Goal: Information Seeking & Learning: Learn about a topic

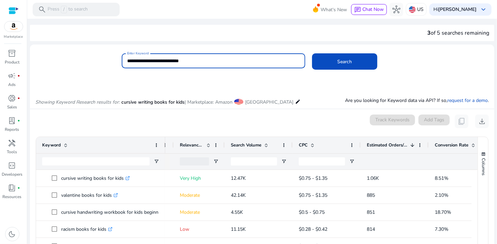
click at [157, 59] on input "**********" at bounding box center [213, 60] width 173 height 7
drag, startPoint x: 157, startPoint y: 59, endPoint x: 106, endPoint y: 60, distance: 51.0
click at [106, 60] on div "**********" at bounding box center [259, 64] width 459 height 22
click at [312, 53] on button "Search" at bounding box center [344, 61] width 65 height 16
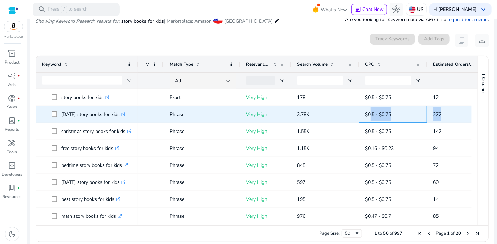
scroll to position [0, 75]
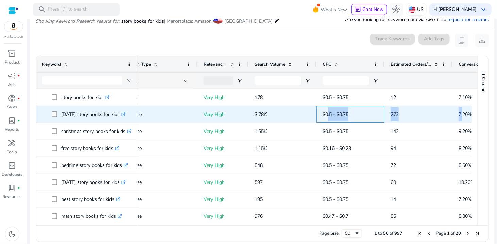
drag, startPoint x: 402, startPoint y: 112, endPoint x: 467, endPoint y: 111, distance: 64.3
click at [467, 111] on div "add Phrase Very High 3.78K $0.5 - $0.75 272 7.20%" at bounding box center [291, 114] width 457 height 17
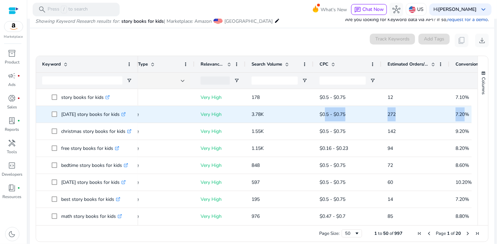
click at [407, 116] on span "272" at bounding box center [416, 114] width 56 height 14
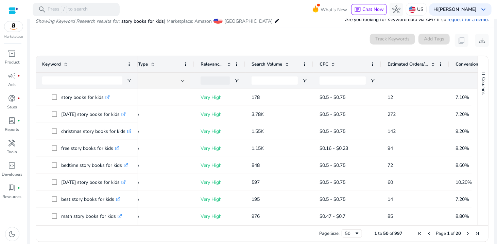
click at [395, 65] on span "Estimated Orders/Month" at bounding box center [408, 64] width 41 height 6
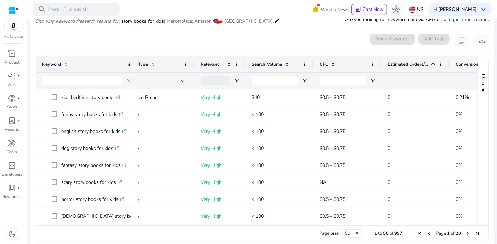
click at [395, 65] on span "Estimated Orders/Month" at bounding box center [408, 64] width 41 height 6
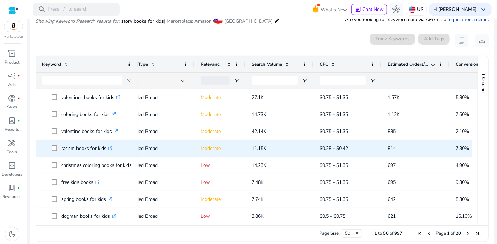
scroll to position [68, 0]
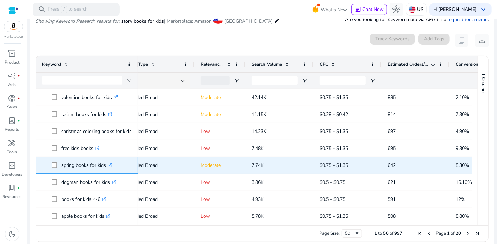
drag, startPoint x: 105, startPoint y: 165, endPoint x: 60, endPoint y: 165, distance: 45.2
click at [60, 165] on span "spring books for kids .st0{fill:#2c8af8}" at bounding box center [92, 165] width 80 height 14
copy span "spring books for kids"
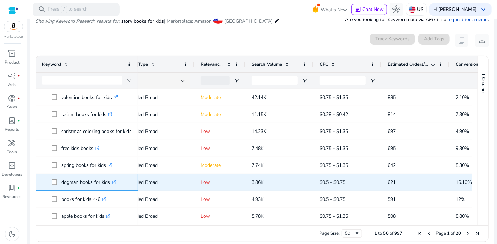
drag, startPoint x: 60, startPoint y: 182, endPoint x: 111, endPoint y: 183, distance: 51.4
click at [111, 183] on span "dogman books for kids .st0{fill:#2c8af8}" at bounding box center [92, 182] width 80 height 14
copy span "dogman books for kids"
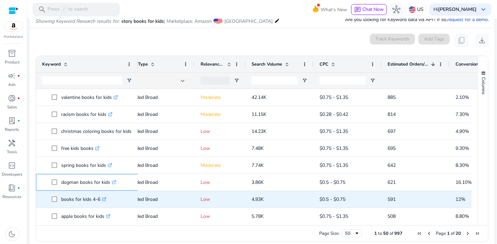
scroll to position [102, 0]
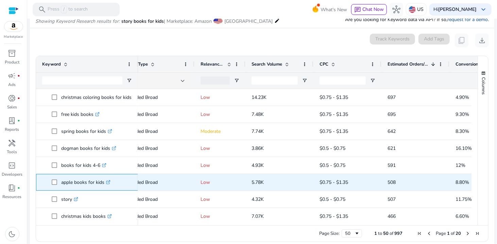
drag, startPoint x: 61, startPoint y: 183, endPoint x: 105, endPoint y: 184, distance: 44.6
click at [105, 184] on span "apple books for kids .st0{fill:#2c8af8}" at bounding box center [92, 182] width 80 height 14
copy span "apple books for kids"
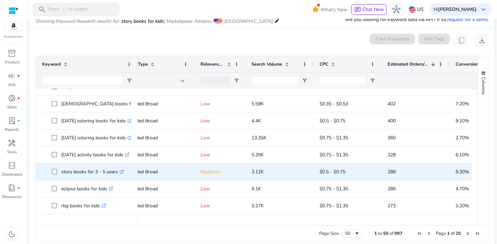
scroll to position [272, 0]
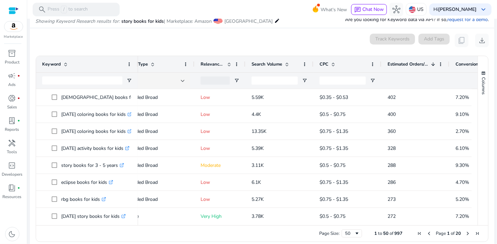
click at [403, 64] on span "Estimated Orders/Month" at bounding box center [408, 64] width 41 height 6
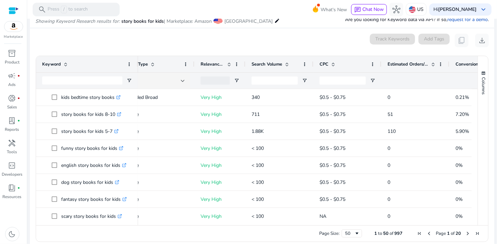
click at [403, 64] on span "Estimated Orders/Month" at bounding box center [408, 64] width 41 height 6
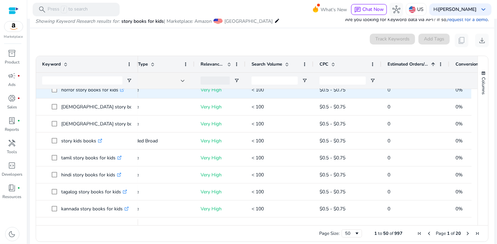
scroll to position [102, 0]
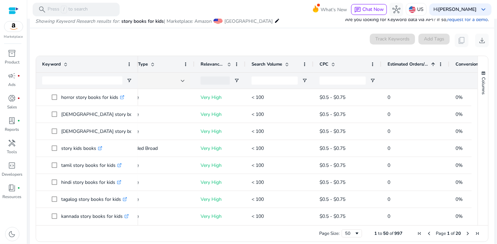
click at [402, 69] on div "Estimated Orders/Month 1" at bounding box center [412, 64] width 48 height 13
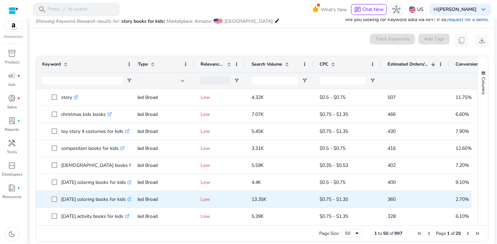
scroll to position [234, 0]
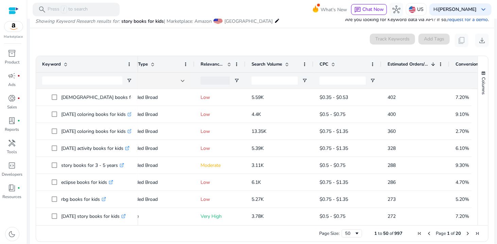
click at [270, 61] on span "Search Volume" at bounding box center [267, 64] width 31 height 6
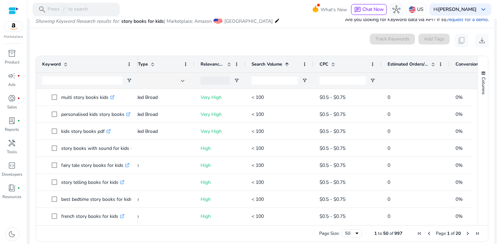
click at [270, 61] on span "Search Volume" at bounding box center [267, 64] width 31 height 6
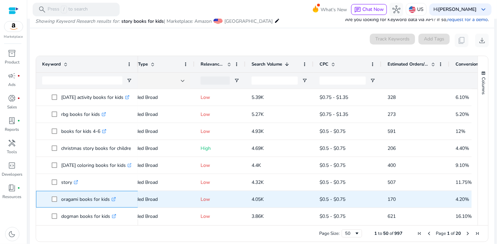
drag, startPoint x: 61, startPoint y: 200, endPoint x: 108, endPoint y: 201, distance: 46.9
click at [108, 201] on p "oragami books for kids .st0{fill:#2c8af8}" at bounding box center [88, 199] width 55 height 14
copy p "oragami books for kids"
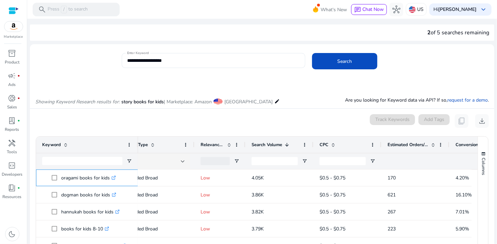
scroll to position [0, 0]
click at [72, 149] on div "Keyword" at bounding box center [83, 145] width 82 height 13
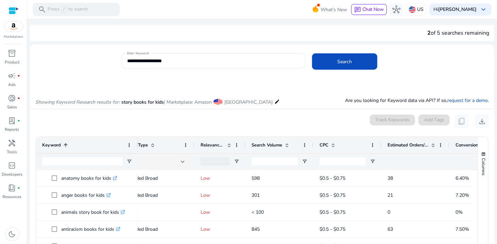
click at [81, 147] on div "Keyword 1" at bounding box center [83, 145] width 82 height 13
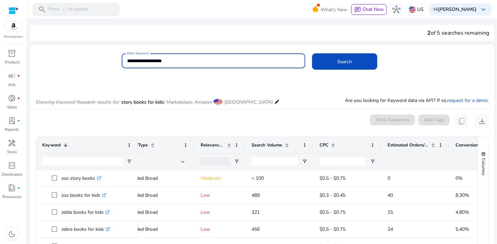
drag, startPoint x: 137, startPoint y: 61, endPoint x: 117, endPoint y: 61, distance: 20.1
click at [117, 61] on div "**********" at bounding box center [259, 64] width 459 height 22
type input "**********"
click at [312, 53] on button "Search" at bounding box center [344, 61] width 65 height 16
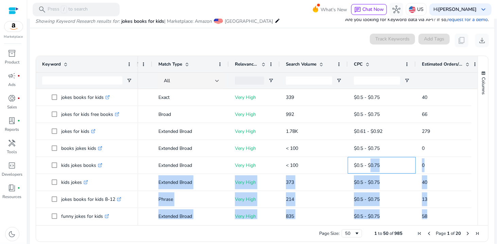
scroll to position [0, 126]
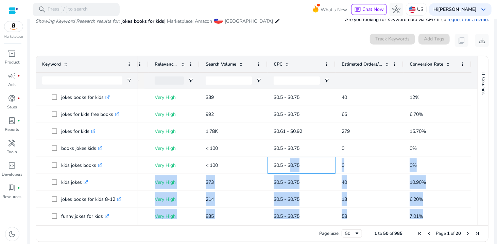
drag, startPoint x: 415, startPoint y: 173, endPoint x: 490, endPoint y: 176, distance: 74.5
click at [490, 176] on ag-grid-angular "Press SPACE to select this row. Drag here to set row groups Drag here to set co…" at bounding box center [262, 148] width 464 height 193
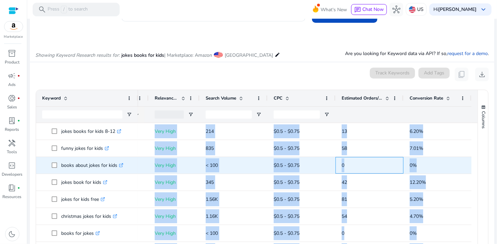
click at [352, 165] on span "0" at bounding box center [370, 165] width 56 height 14
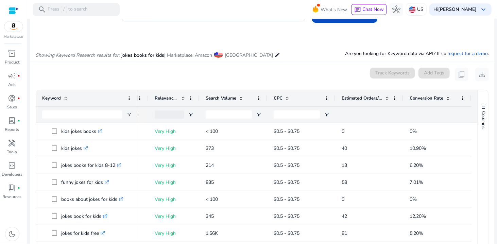
click at [351, 96] on span "Estimated Orders/Month" at bounding box center [362, 98] width 41 height 6
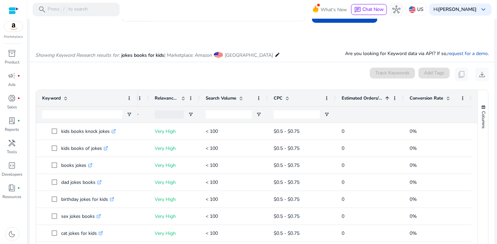
click at [351, 96] on span "Estimated Orders/Month" at bounding box center [362, 98] width 41 height 6
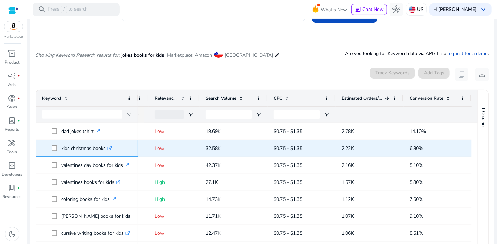
drag, startPoint x: 106, startPoint y: 148, endPoint x: 61, endPoint y: 149, distance: 44.9
click at [61, 149] on p "kids christmas books .st0{fill:#2c8af8}" at bounding box center [86, 148] width 51 height 14
copy p "kids christmas books"
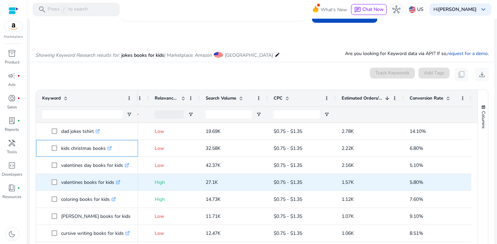
scroll to position [34, 0]
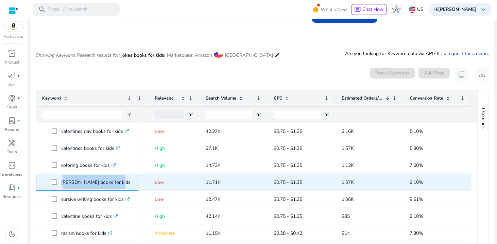
drag, startPoint x: 112, startPoint y: 182, endPoint x: 61, endPoint y: 183, distance: 50.3
click at [61, 183] on p "[PERSON_NAME] books for kids .st0{fill:#2c8af8}" at bounding box center [98, 182] width 75 height 14
copy p "[PERSON_NAME] books for kids"
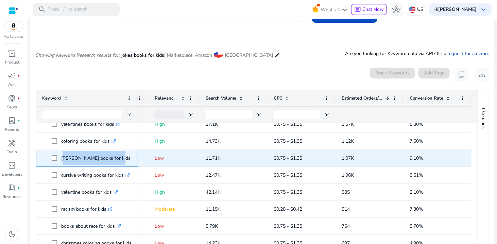
scroll to position [68, 0]
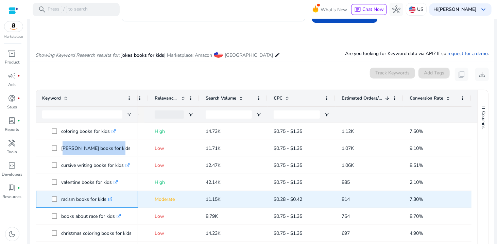
drag, startPoint x: 59, startPoint y: 200, endPoint x: 105, endPoint y: 200, distance: 45.9
click at [105, 200] on span "racism books for kids .st0{fill:#2c8af8}" at bounding box center [92, 199] width 80 height 14
copy span "racism books for kids"
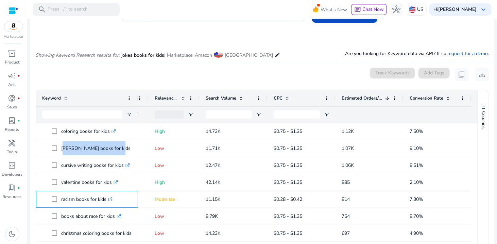
copy span "racism books for kids"
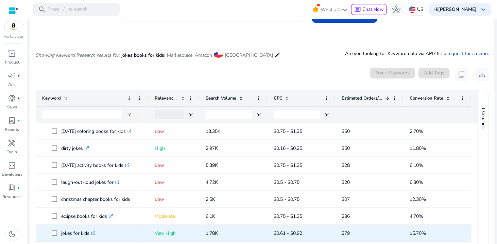
scroll to position [442, 0]
